Goal: Complete application form: Complete application form

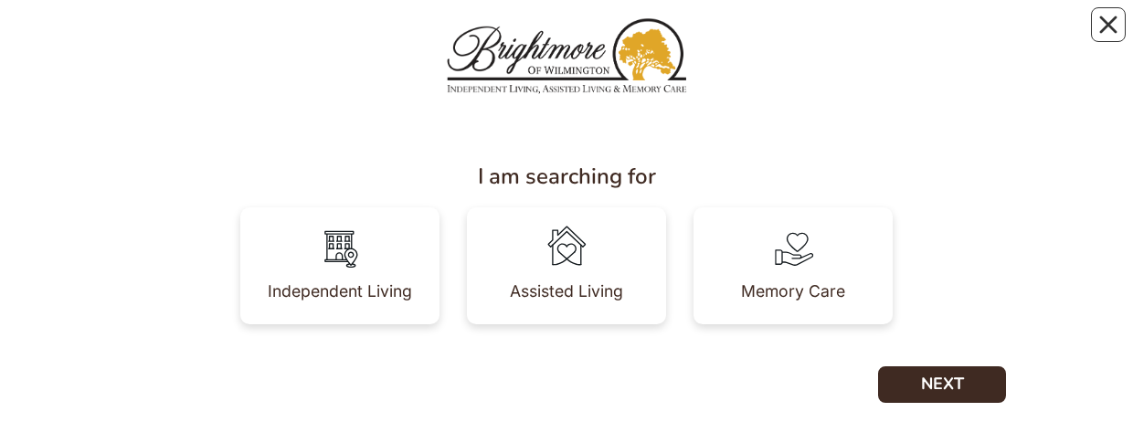
scroll to position [82, 0]
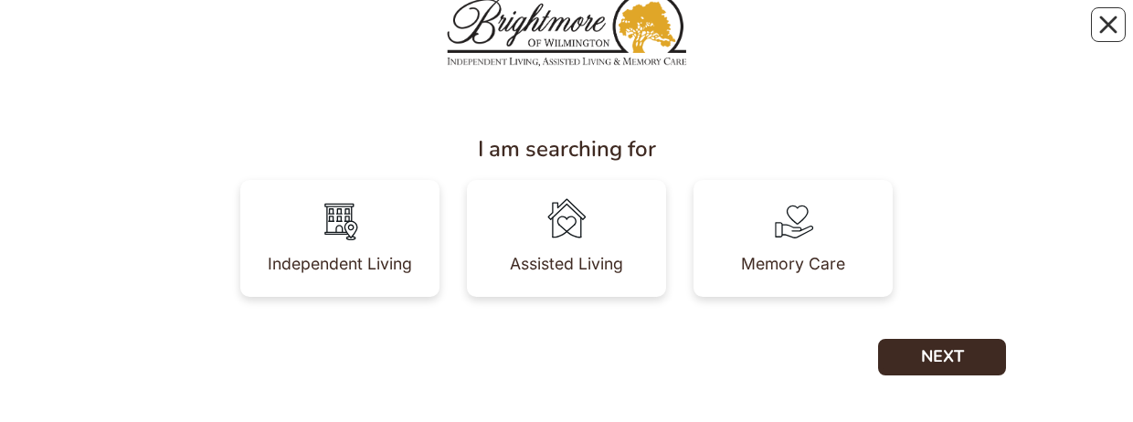
click at [345, 36] on img at bounding box center [339, 220] width 51 height 51
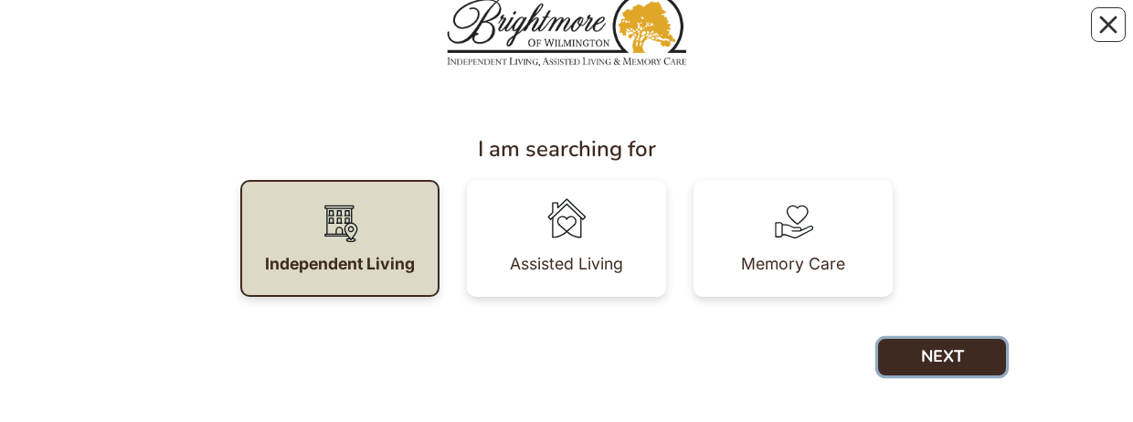
click at [950, 36] on button "NEXT" at bounding box center [942, 357] width 128 height 37
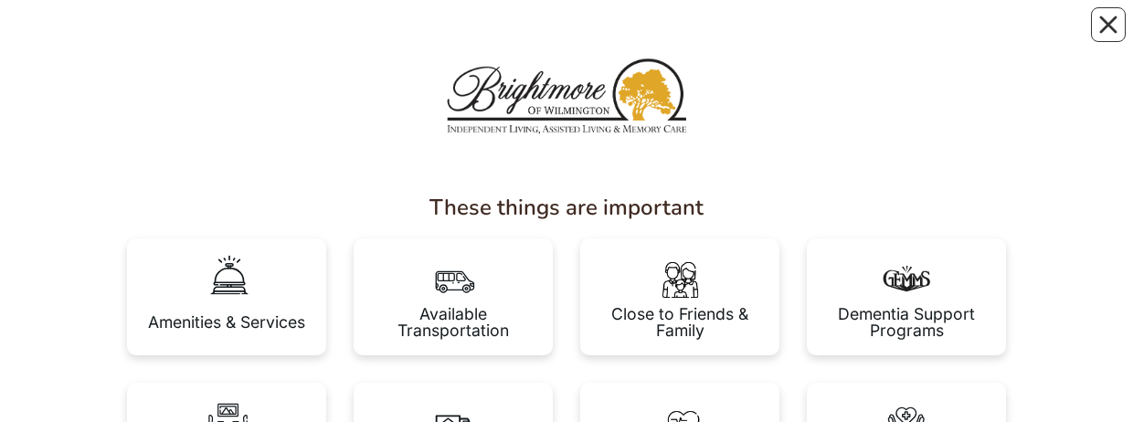
scroll to position [183, 0]
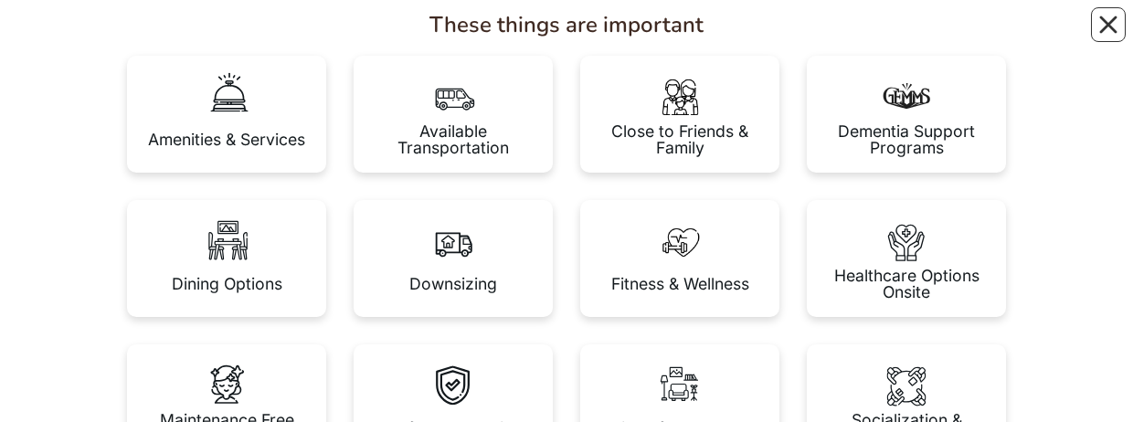
click at [683, 36] on img at bounding box center [679, 240] width 51 height 51
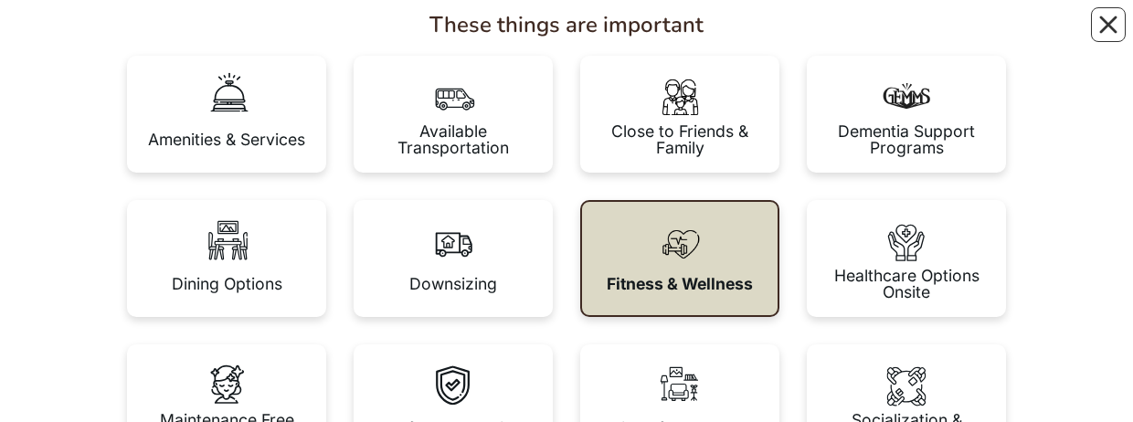
click at [467, 36] on img at bounding box center [453, 95] width 51 height 51
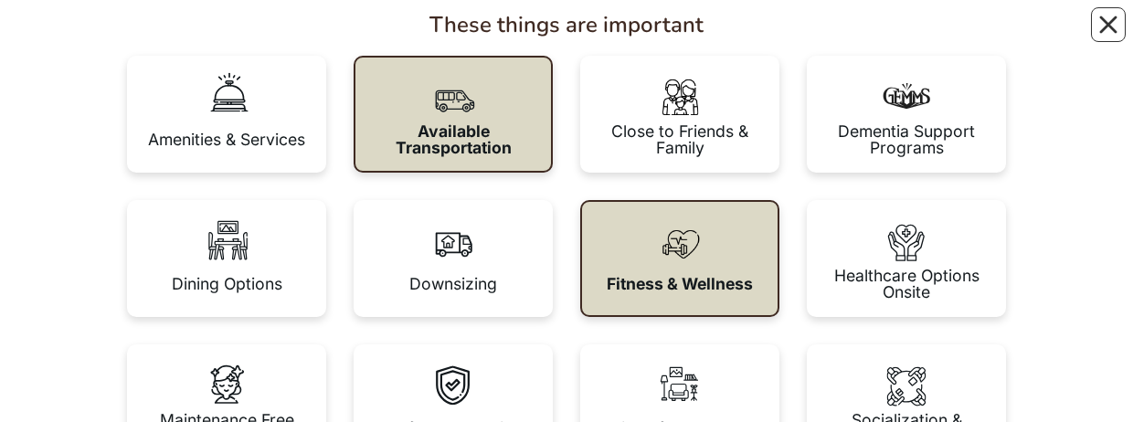
click at [931, 36] on img at bounding box center [906, 240] width 51 height 51
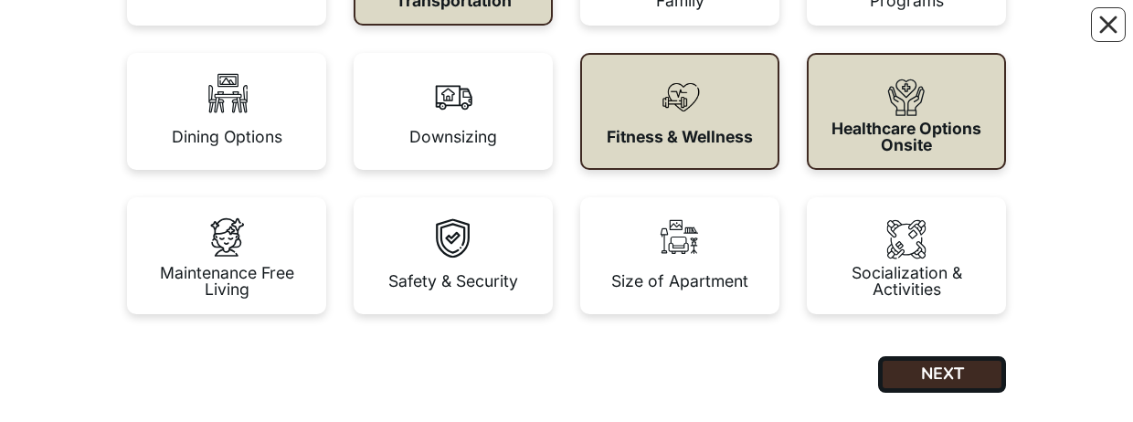
scroll to position [366, 0]
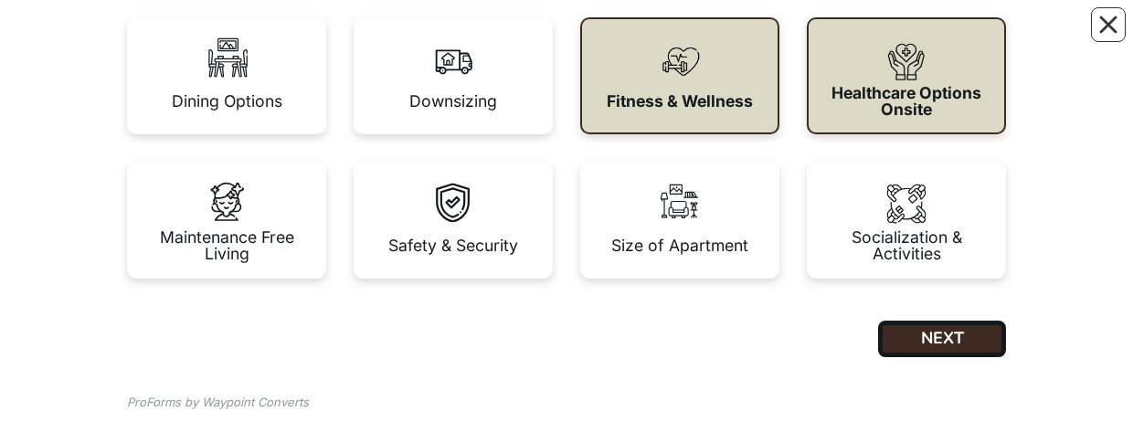
click at [205, 36] on div "Maintenance Free Living" at bounding box center [227, 245] width 170 height 32
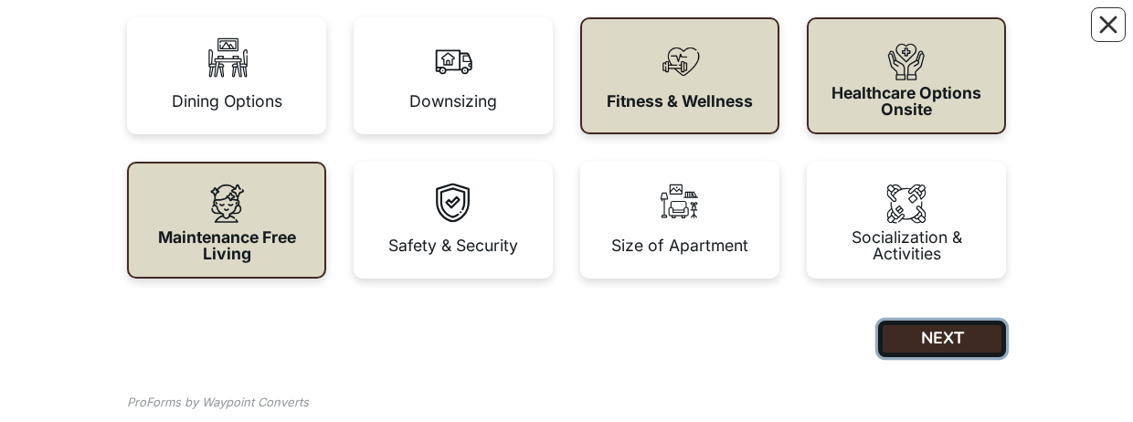
click at [922, 36] on button "NEXT" at bounding box center [942, 339] width 128 height 37
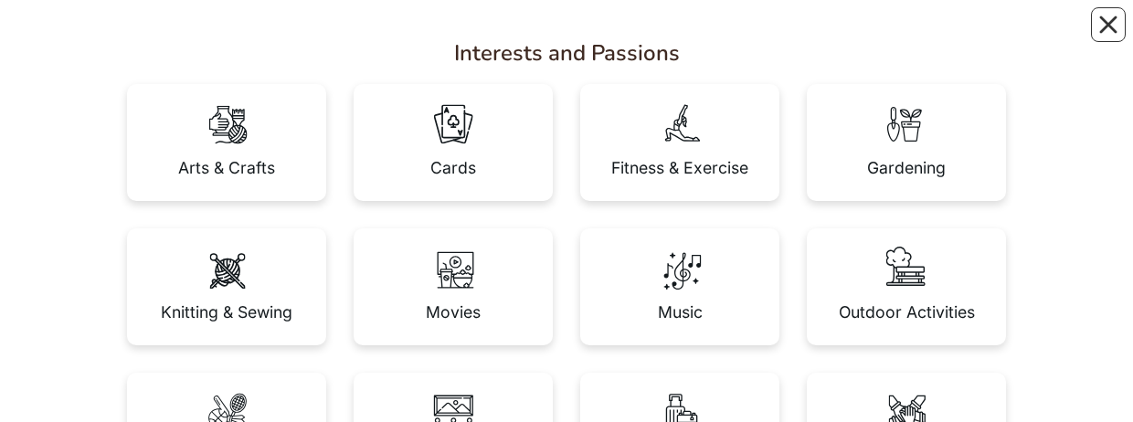
scroll to position [183, 0]
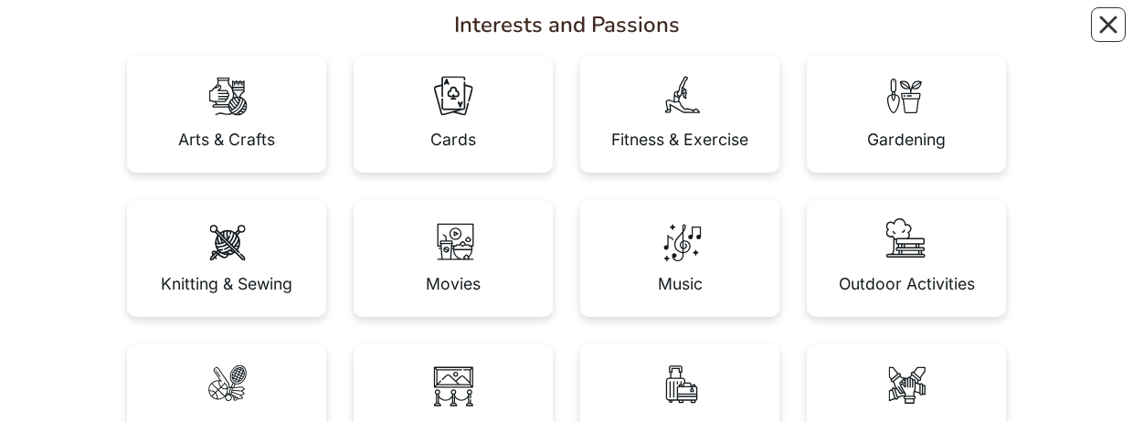
click at [481, 36] on div "Cards" at bounding box center [453, 114] width 199 height 117
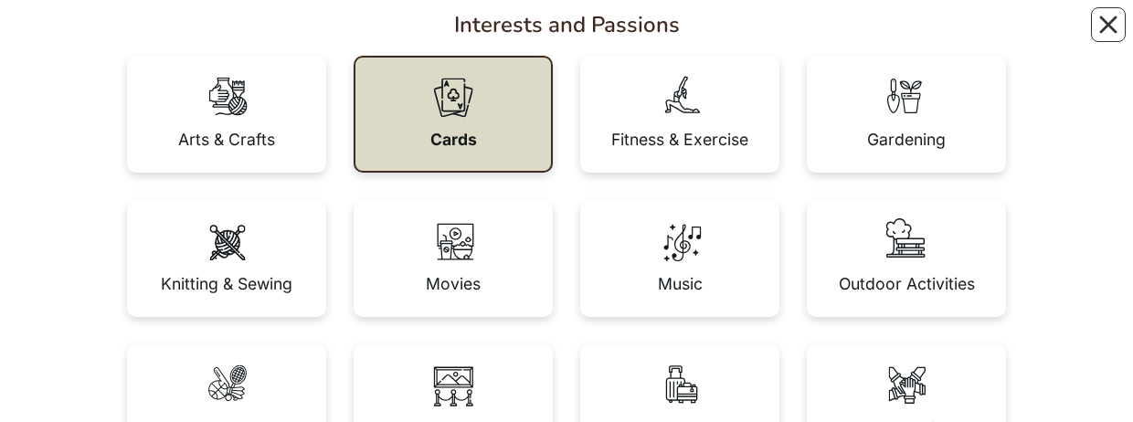
click at [631, 36] on div "Fitness & Exercise" at bounding box center [679, 114] width 199 height 117
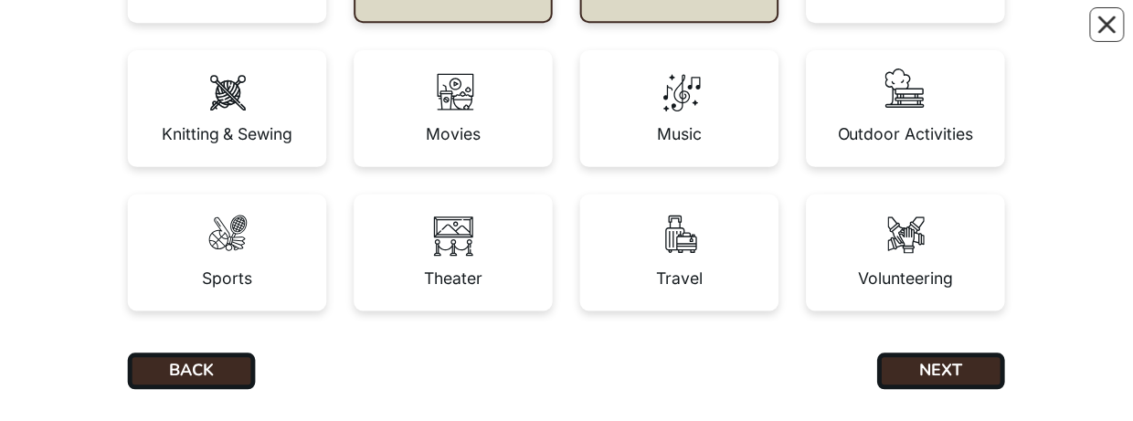
scroll to position [416, 0]
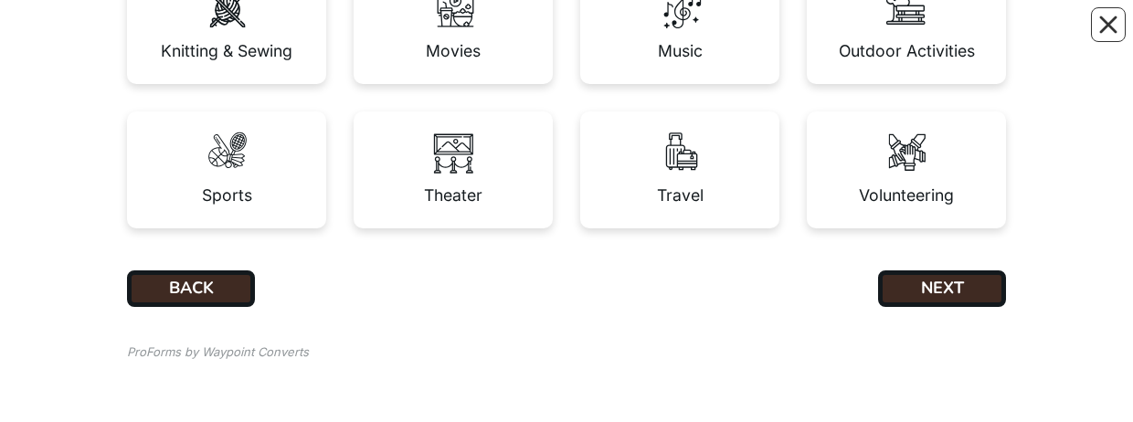
click at [456, 36] on img at bounding box center [453, 151] width 51 height 51
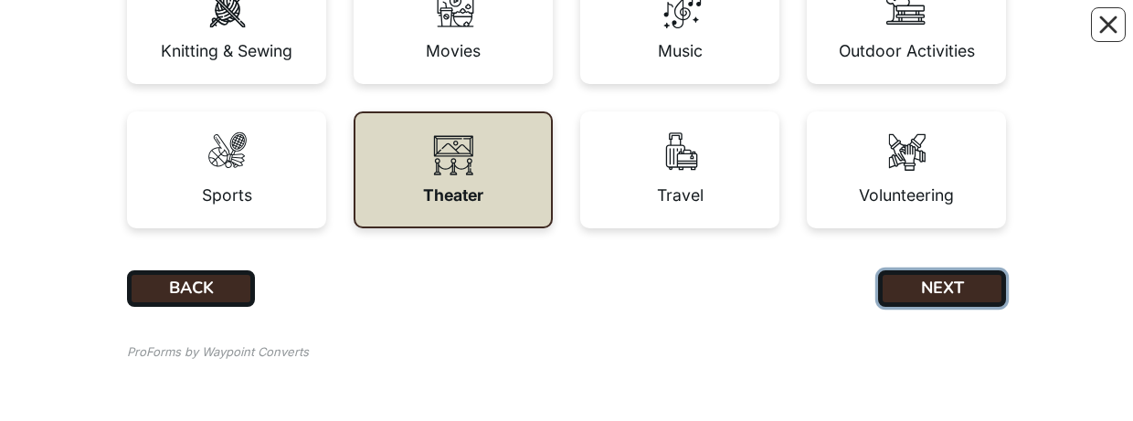
click at [946, 36] on button "NEXT" at bounding box center [942, 289] width 128 height 37
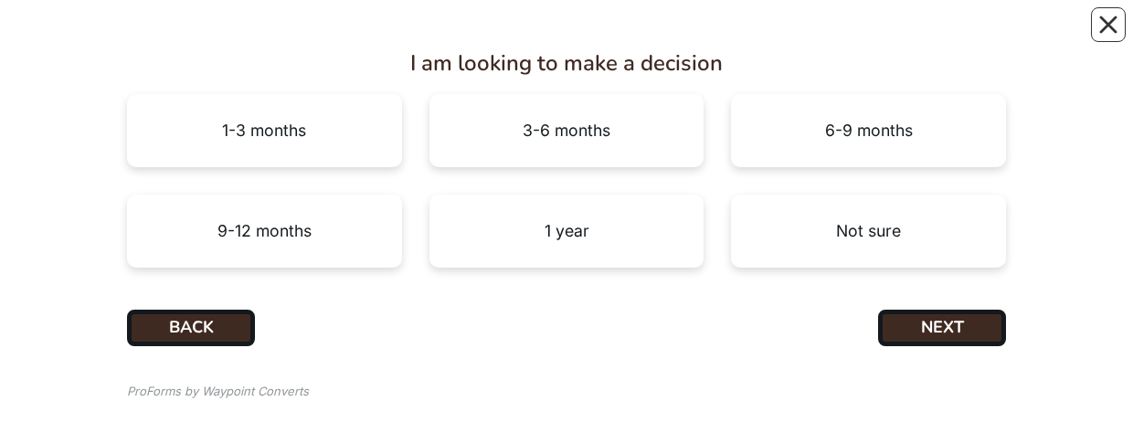
scroll to position [183, 0]
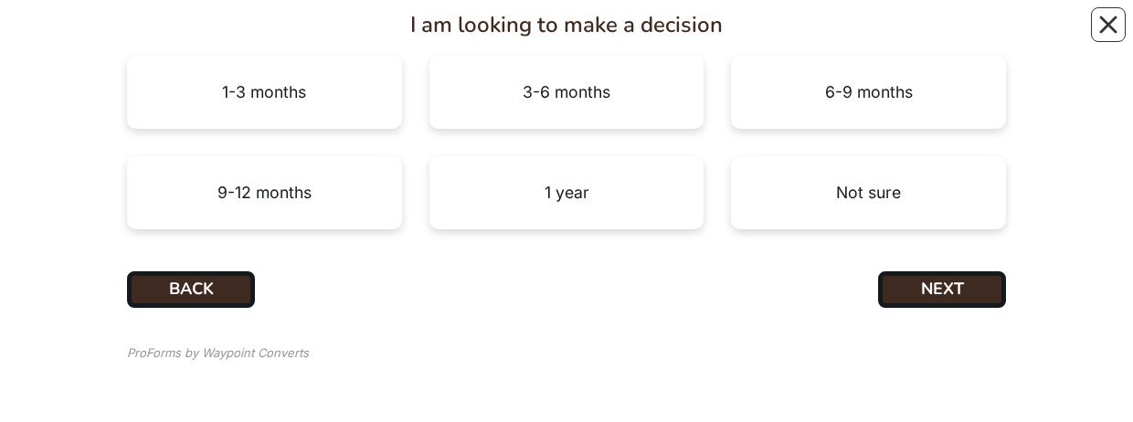
click at [548, 36] on div "1 year" at bounding box center [567, 193] width 45 height 16
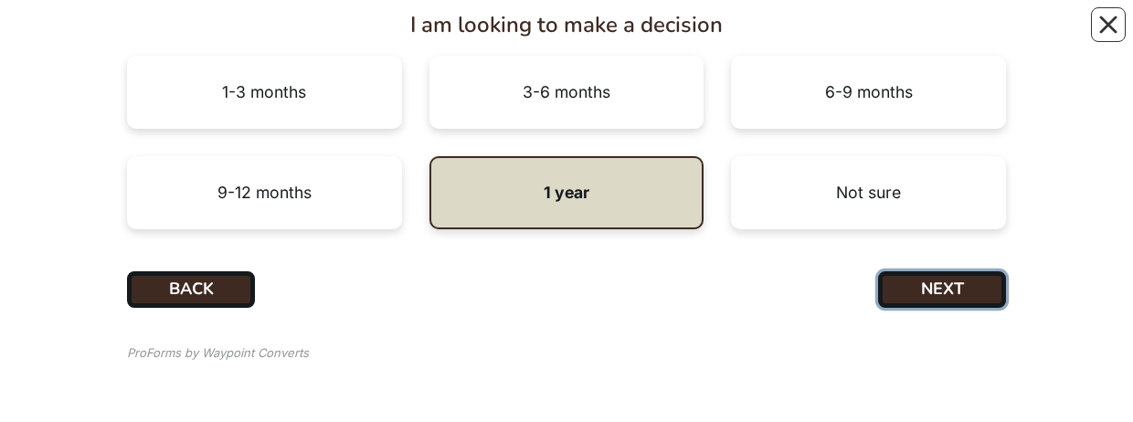
click at [940, 36] on button "NEXT" at bounding box center [942, 289] width 128 height 37
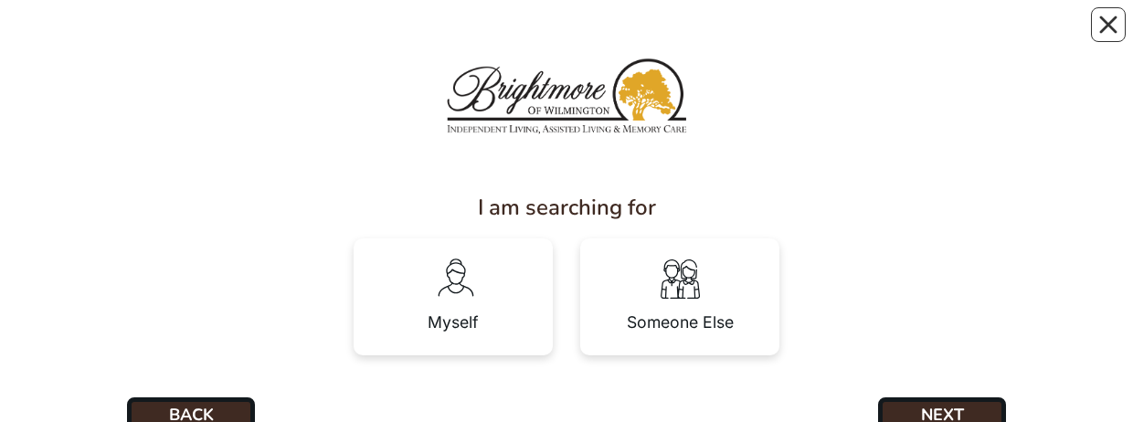
click at [503, 36] on div "Myself" at bounding box center [453, 297] width 199 height 117
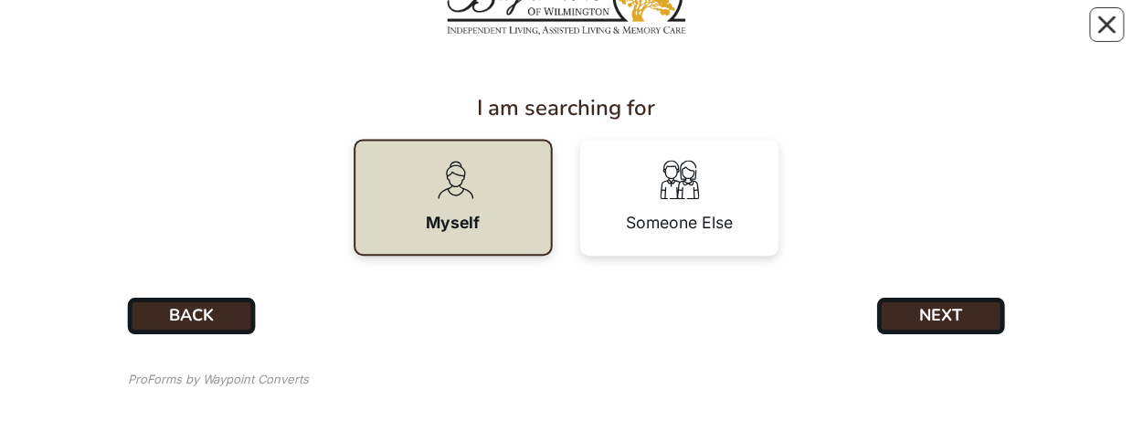
scroll to position [127, 0]
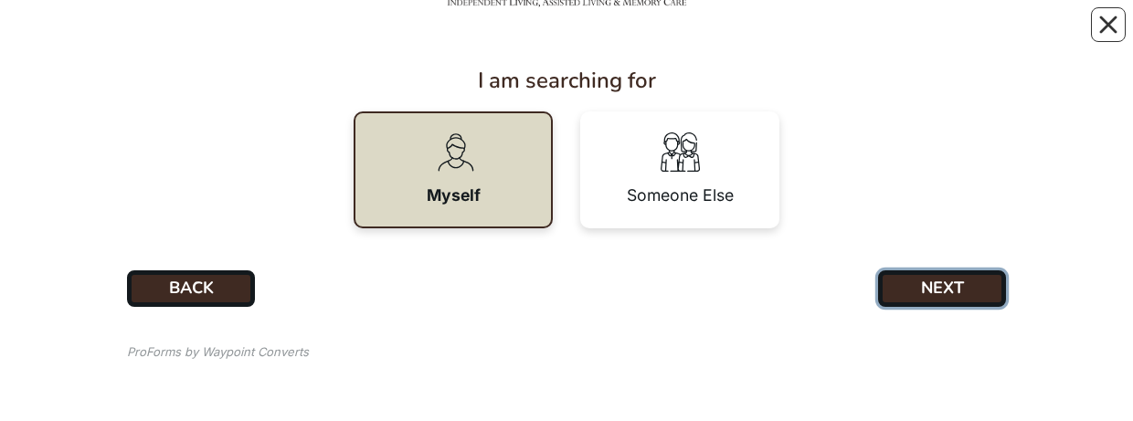
click at [936, 36] on button "NEXT" at bounding box center [942, 289] width 128 height 37
